Goal: Task Accomplishment & Management: Manage account settings

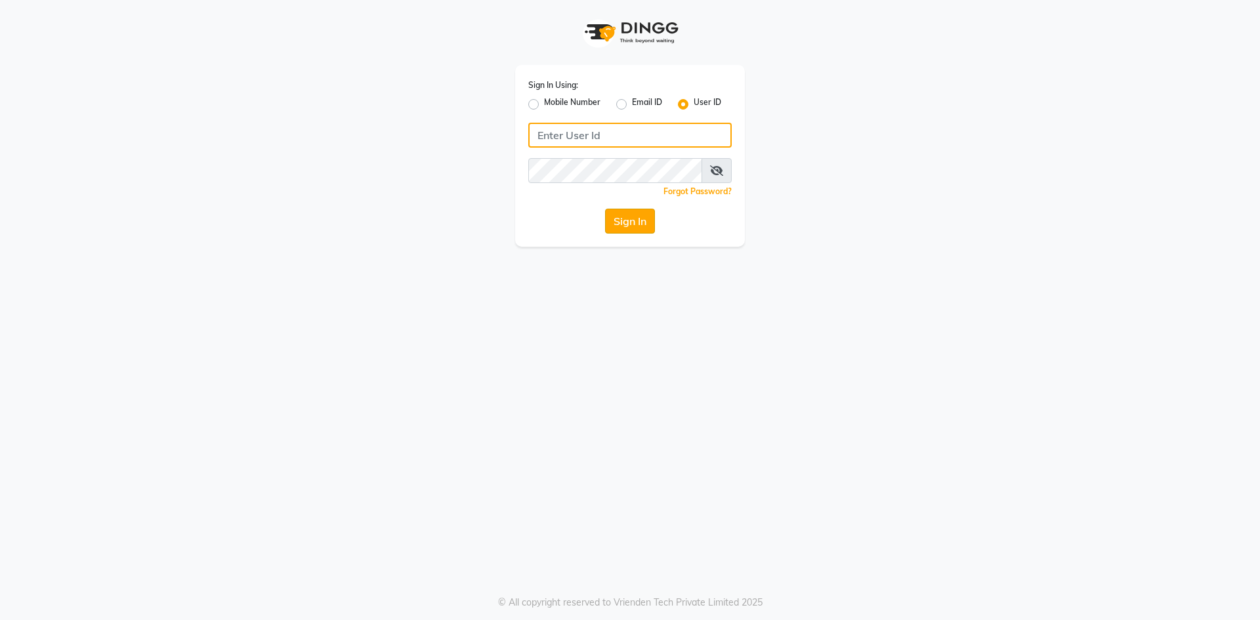
type input "9346469616"
click at [645, 214] on button "Sign In" at bounding box center [630, 221] width 50 height 25
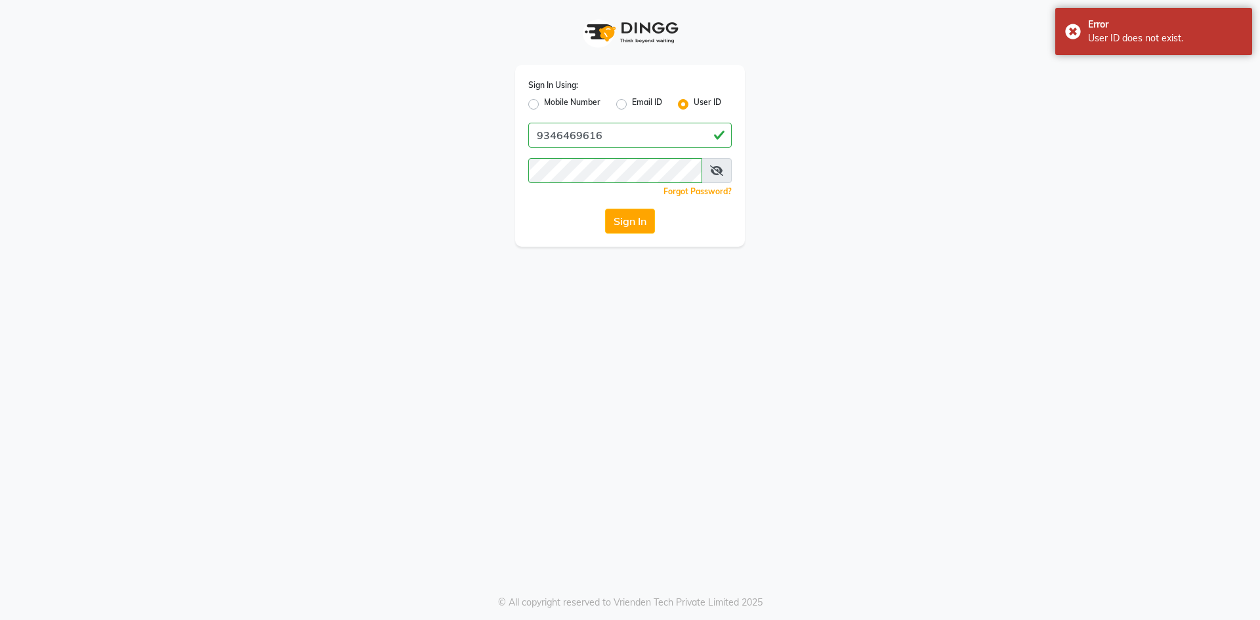
click at [544, 102] on label "Mobile Number" at bounding box center [572, 104] width 56 height 16
click at [544, 102] on input "Mobile Number" at bounding box center [548, 100] width 9 height 9
radio input "true"
radio input "false"
click at [623, 136] on input "Username" at bounding box center [651, 135] width 159 height 25
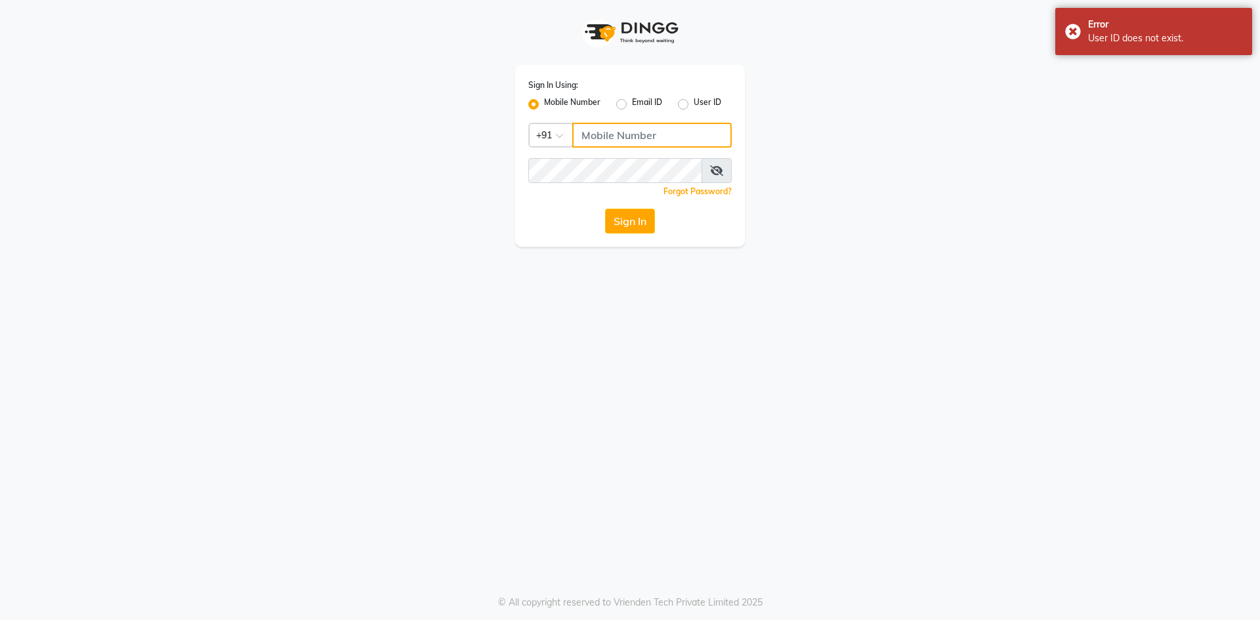
type input "9346469616"
click at [629, 223] on button "Sign In" at bounding box center [630, 221] width 50 height 25
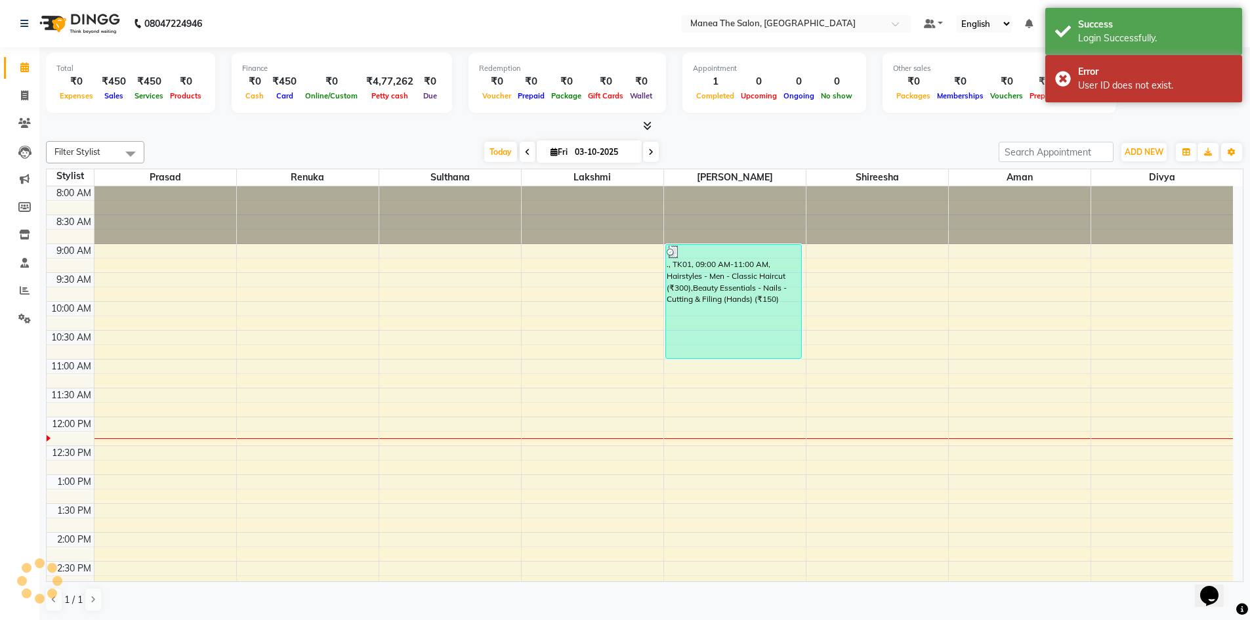
click at [277, 149] on div "[DATE] [DATE]" at bounding box center [571, 152] width 841 height 20
